Goal: Information Seeking & Learning: Learn about a topic

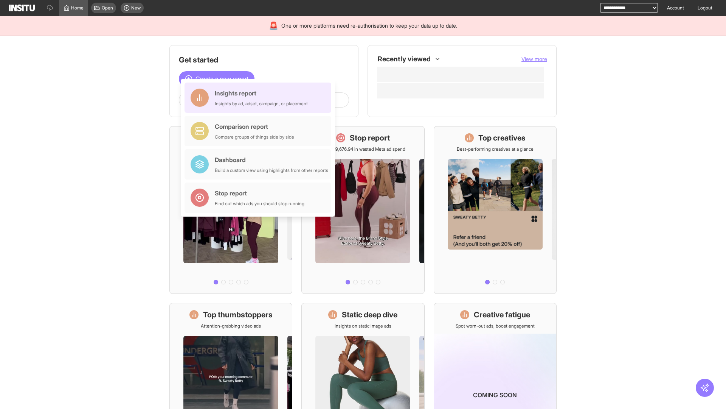
click at [260, 98] on div "Insights report Insights by ad, adset, campaign, or placement" at bounding box center [261, 98] width 93 height 18
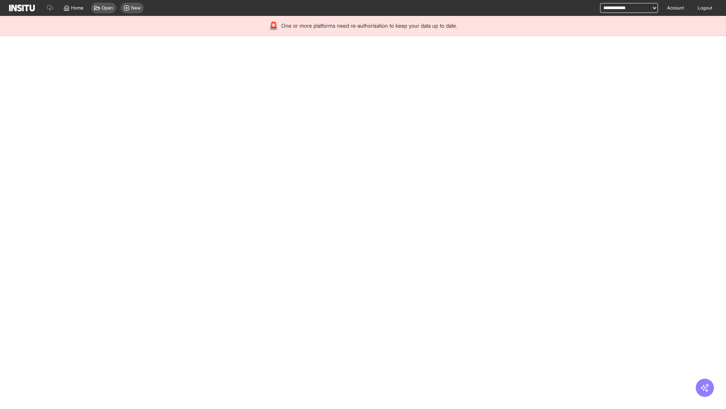
select select "**"
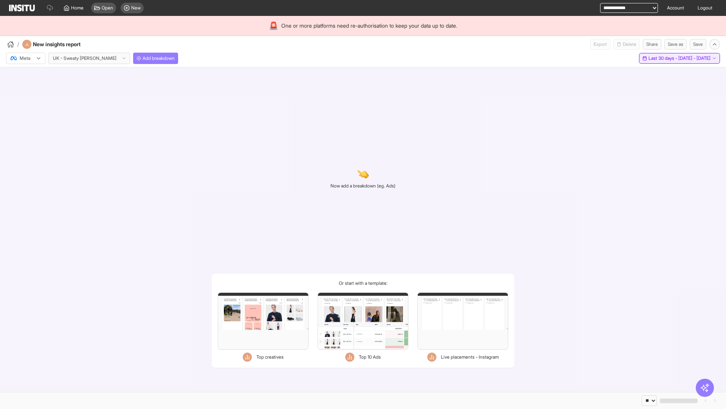
click at [663, 58] on span "Last 30 days - [DATE] - [DATE]" at bounding box center [680, 58] width 62 height 6
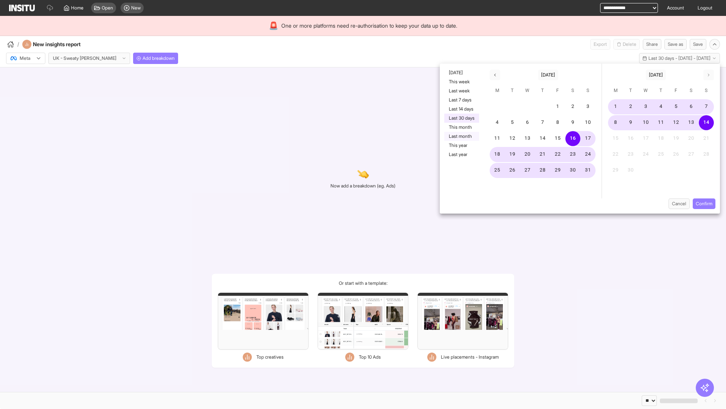
click at [461, 136] on button "Last month" at bounding box center [462, 136] width 35 height 9
